Goal: Navigation & Orientation: Find specific page/section

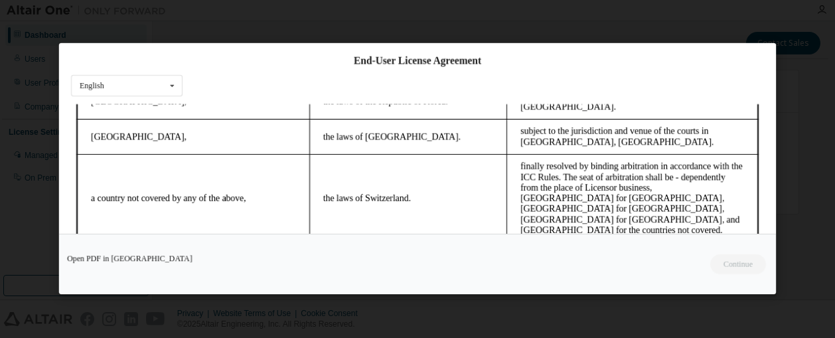
scroll to position [66, 0]
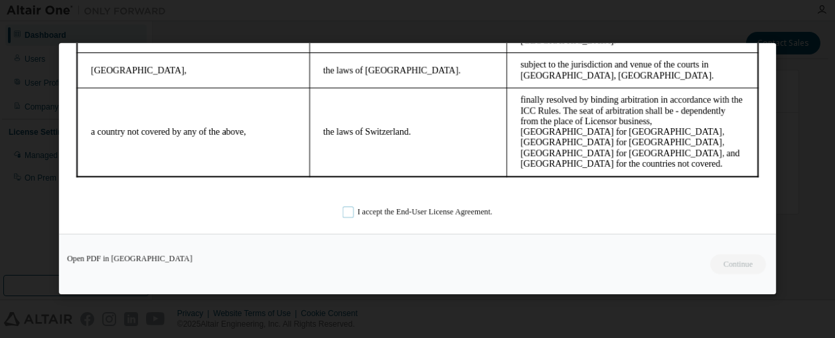
click at [345, 212] on label "I accept the End-User License Agreement." at bounding box center [418, 212] width 150 height 11
click at [736, 263] on button "Continue" at bounding box center [737, 265] width 57 height 20
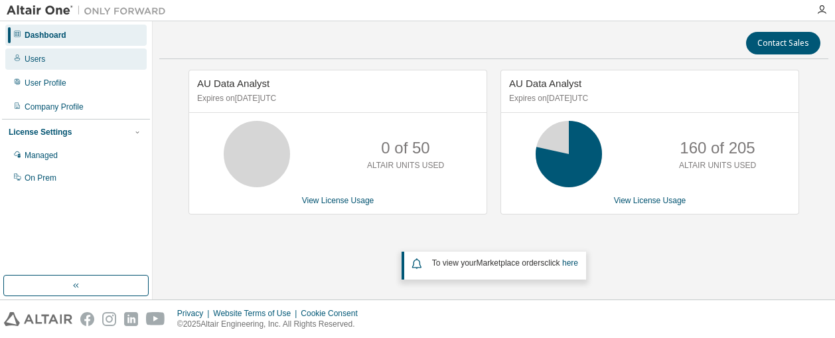
click at [78, 60] on div "Users" at bounding box center [75, 58] width 141 height 21
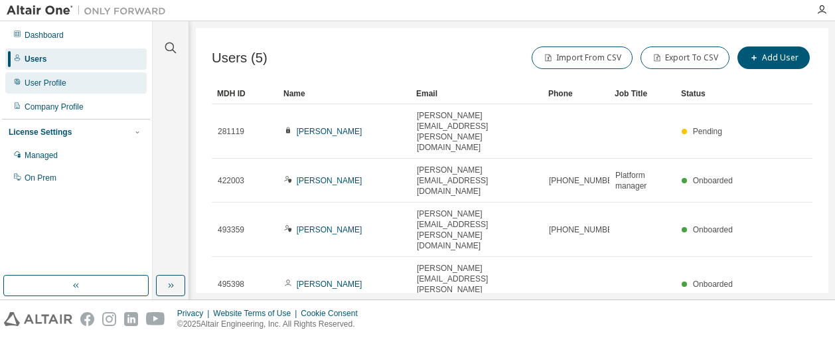
click at [56, 78] on div "User Profile" at bounding box center [46, 83] width 42 height 11
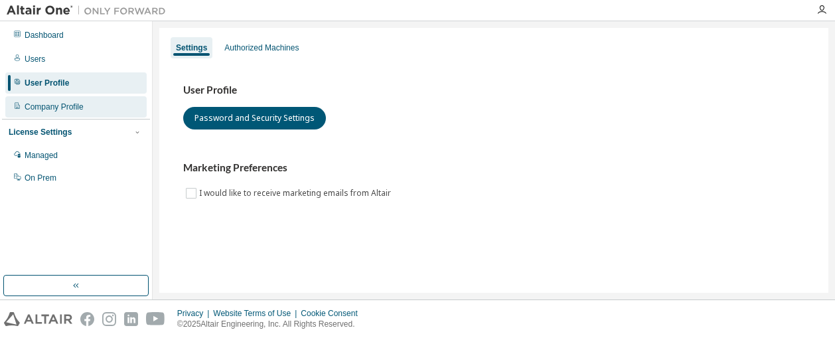
click at [64, 102] on div "Company Profile" at bounding box center [54, 107] width 59 height 11
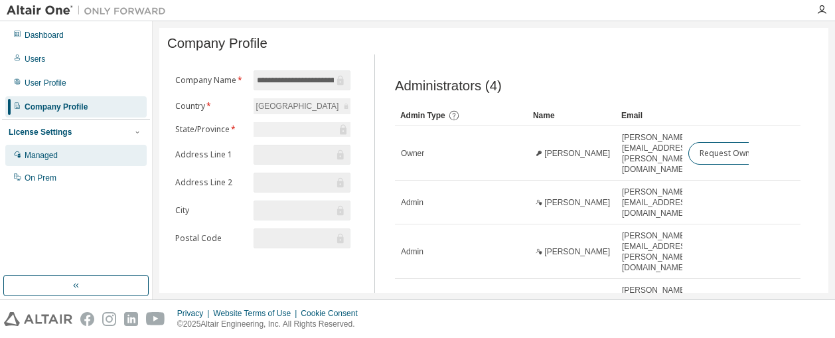
click at [54, 150] on div "Managed" at bounding box center [41, 155] width 33 height 11
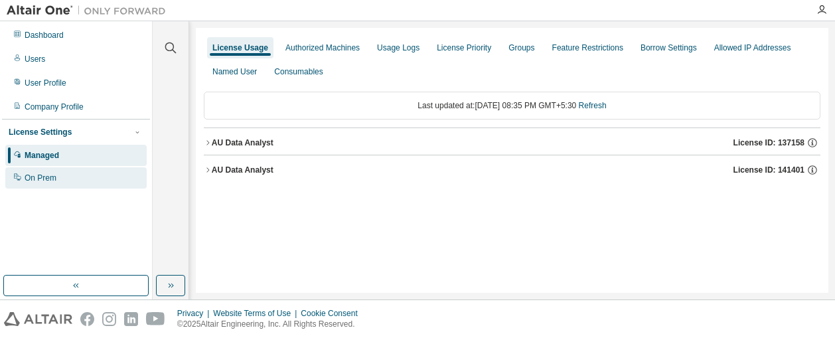
click at [62, 179] on div "On Prem" at bounding box center [75, 177] width 141 height 21
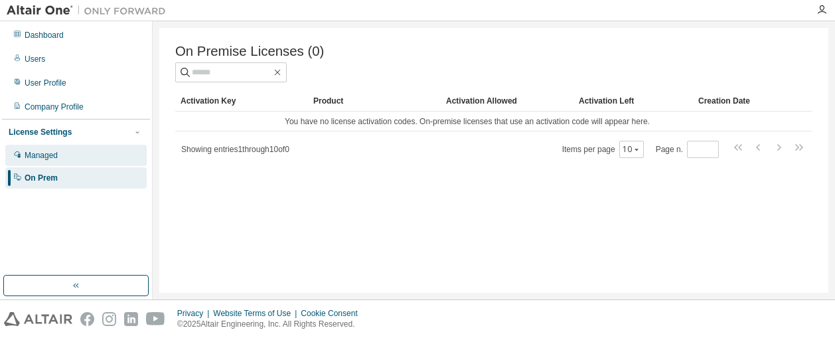
click at [64, 156] on div "Managed" at bounding box center [75, 155] width 141 height 21
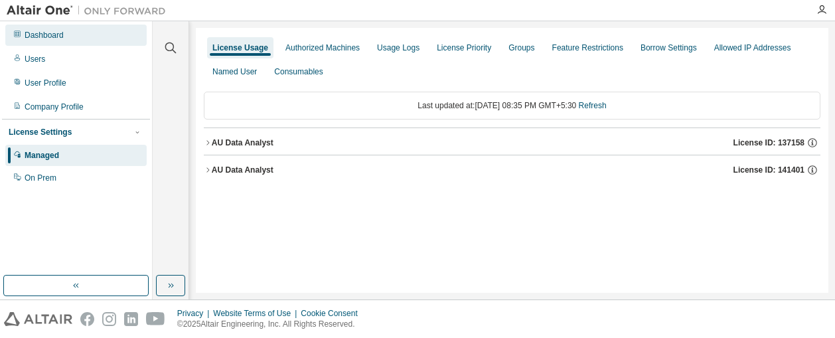
click at [56, 40] on div "Dashboard" at bounding box center [44, 35] width 39 height 11
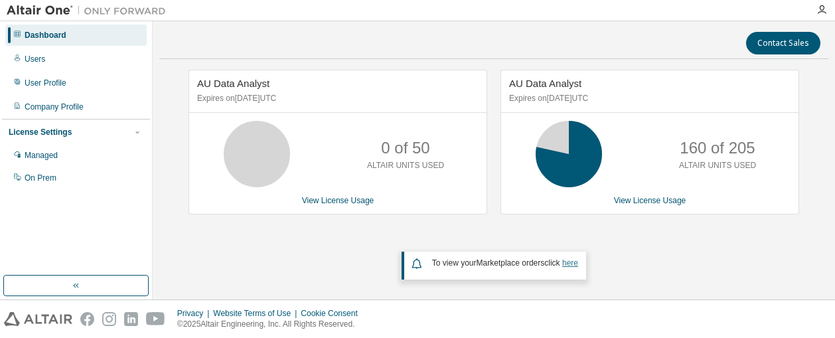
click at [570, 262] on link "here" at bounding box center [570, 262] width 16 height 9
